Goal: Browse casually

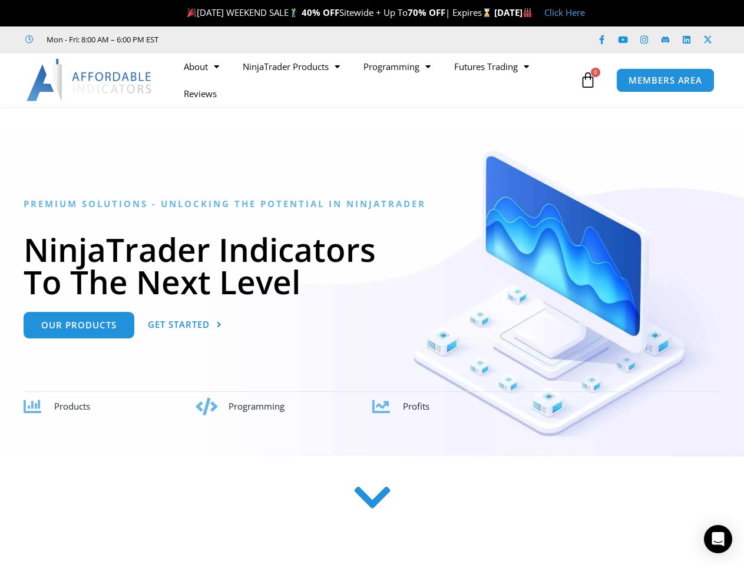
click at [372, 283] on h1 "NinjaTrader Indicators To The Next Level" at bounding box center [372, 265] width 697 height 65
click at [374, 80] on ul "About Contact Us Premium Support Team Partners NinjaTrader NinjaTrader FAQ Ninj…" at bounding box center [374, 80] width 404 height 54
click at [588, 80] on icon at bounding box center [587, 80] width 16 height 16
click at [718, 539] on icon "Open Intercom Messenger" at bounding box center [718, 539] width 12 height 14
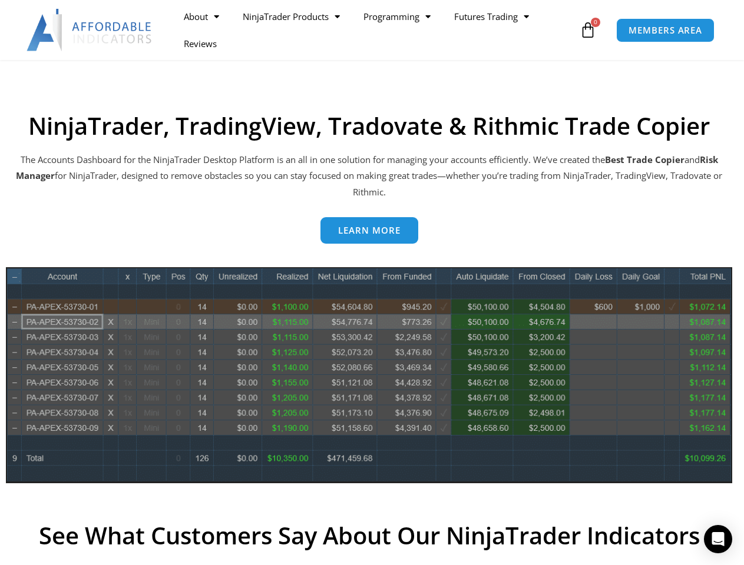
click at [372, 283] on img at bounding box center [369, 375] width 726 height 217
click at [374, 30] on ul "About Contact Us Premium Support Team Partners NinjaTrader NinjaTrader FAQ Ninj…" at bounding box center [374, 30] width 404 height 54
click at [588, 30] on icon at bounding box center [587, 30] width 16 height 16
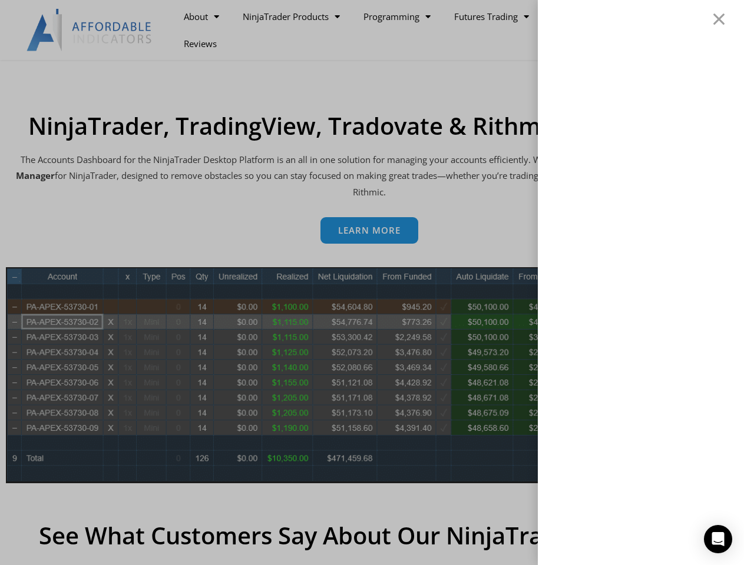
click at [718, 539] on icon "Open Intercom Messenger" at bounding box center [718, 539] width 12 height 14
